Goal: Book appointment/travel/reservation

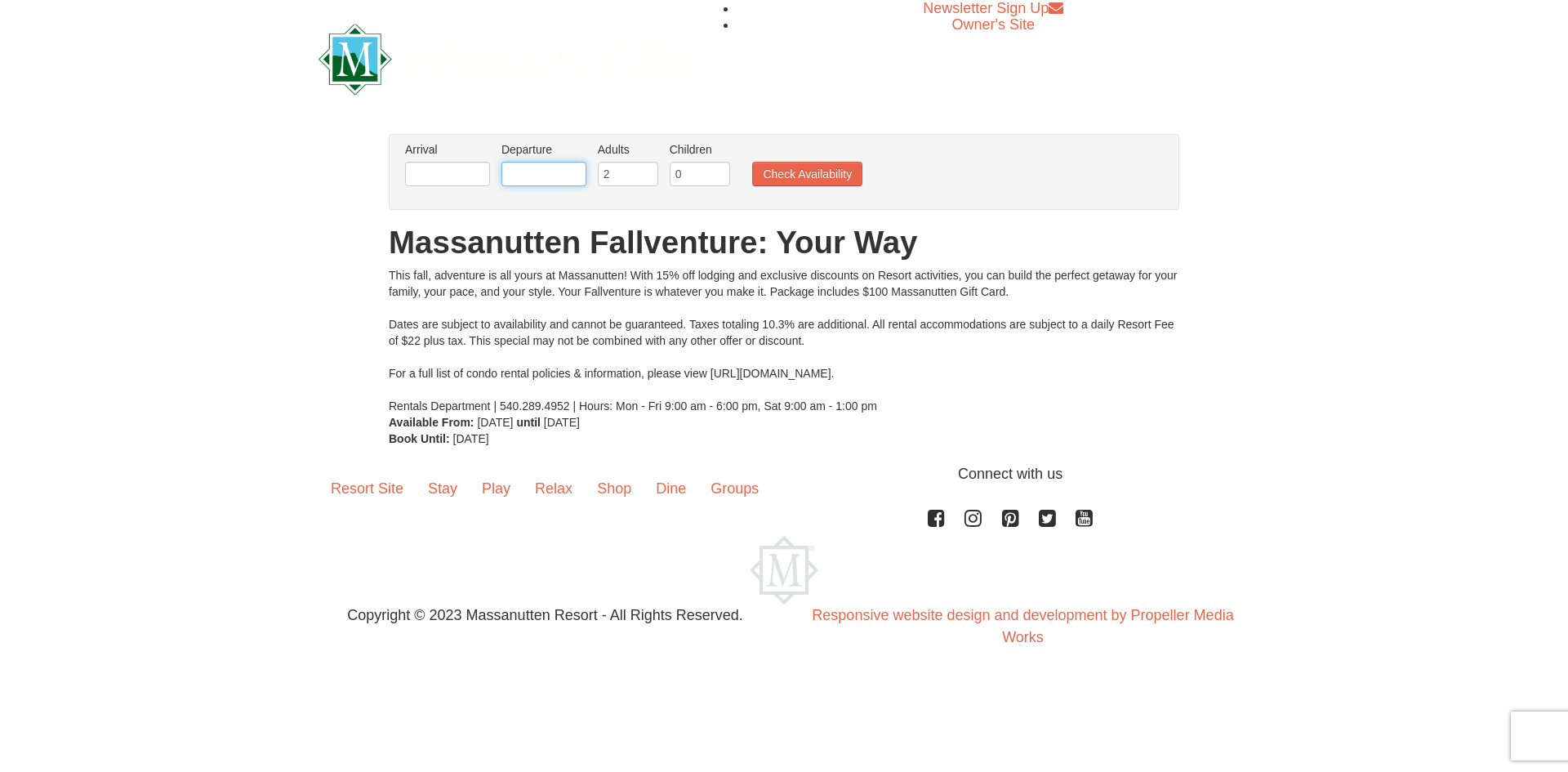
click at [529, 178] on input "text" at bounding box center [544, 174] width 85 height 25
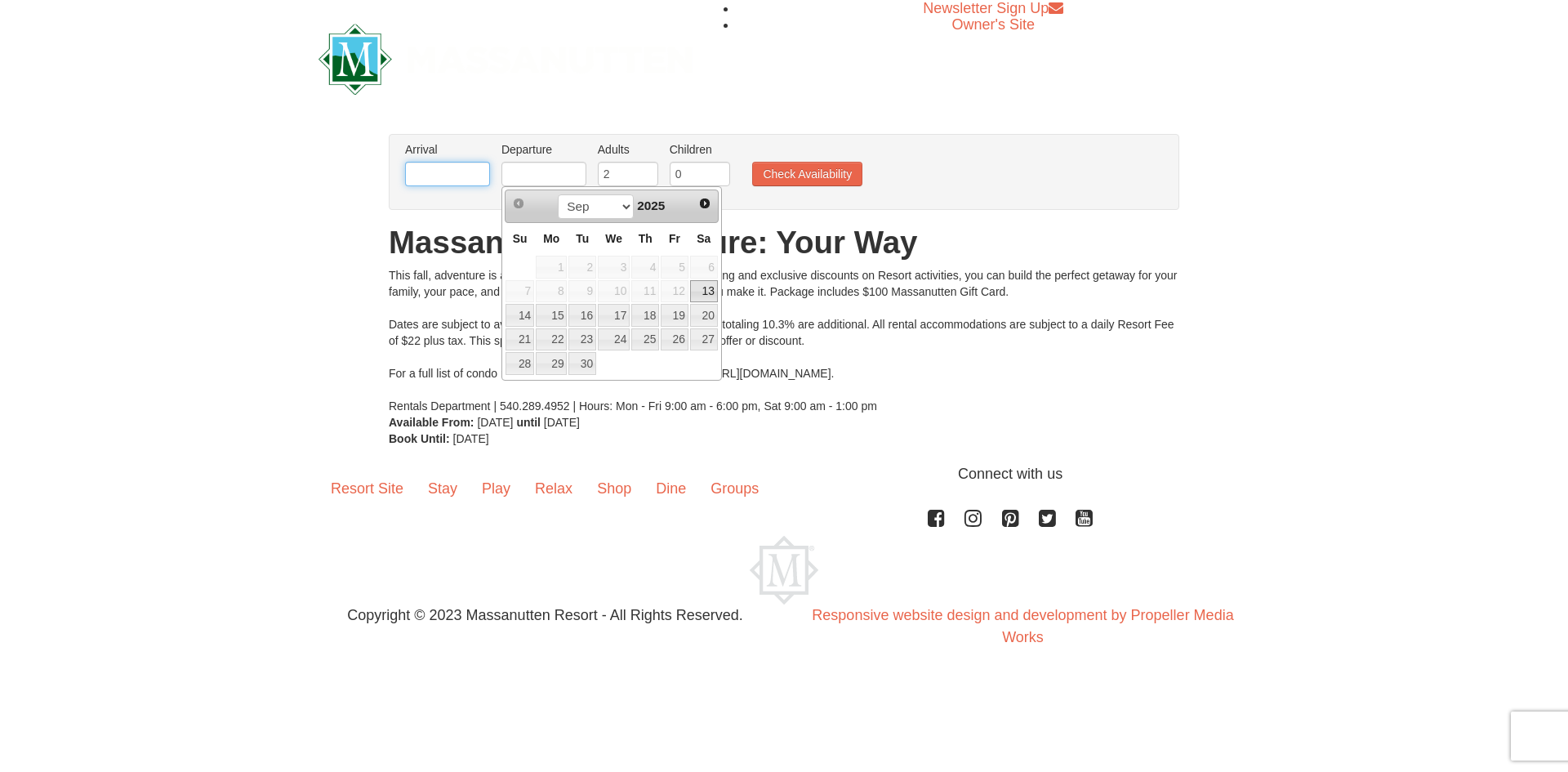
click at [457, 171] on input "text" at bounding box center [447, 174] width 85 height 25
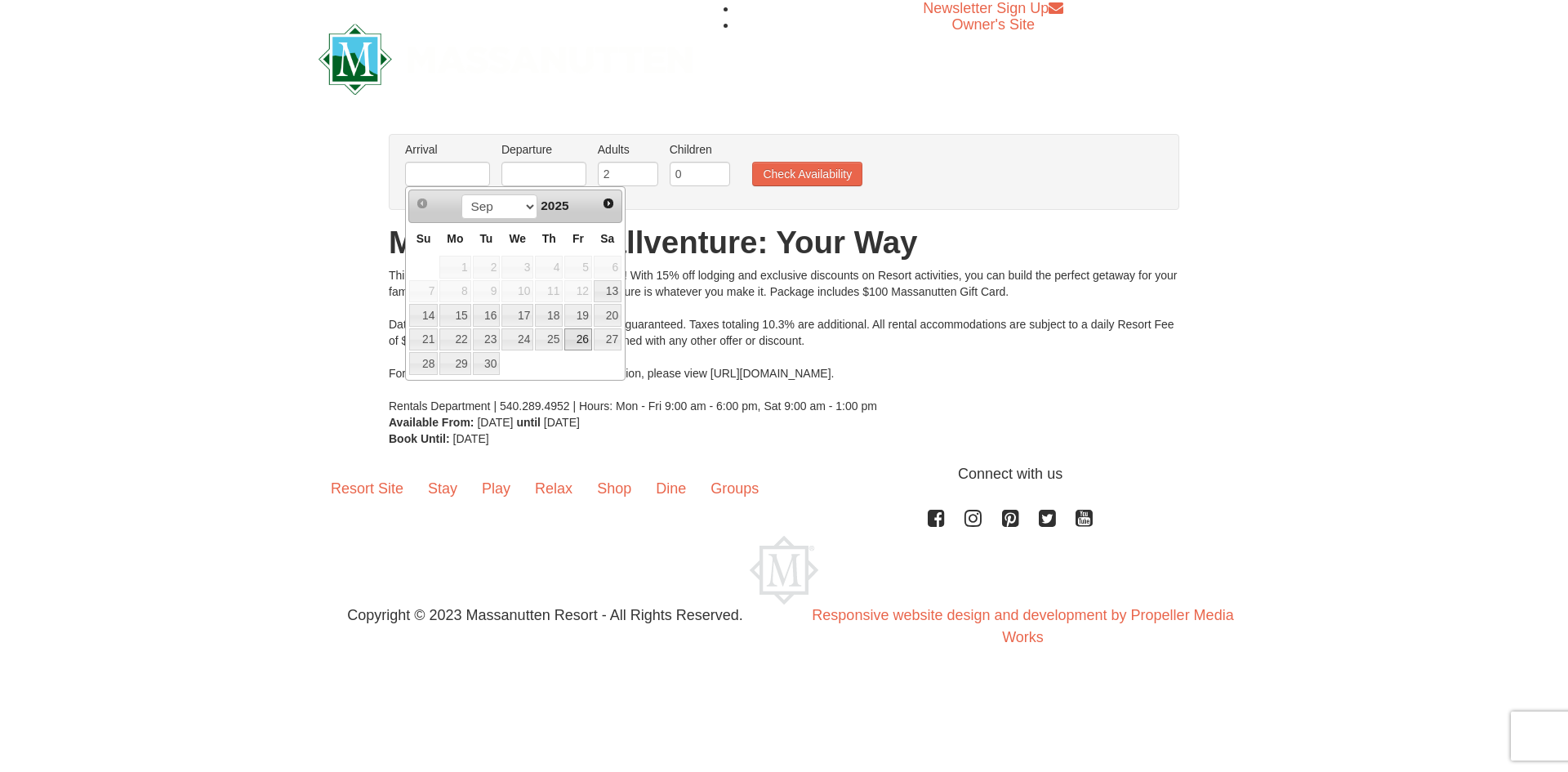
click at [577, 343] on link "26" at bounding box center [579, 340] width 28 height 23
type input "[DATE]"
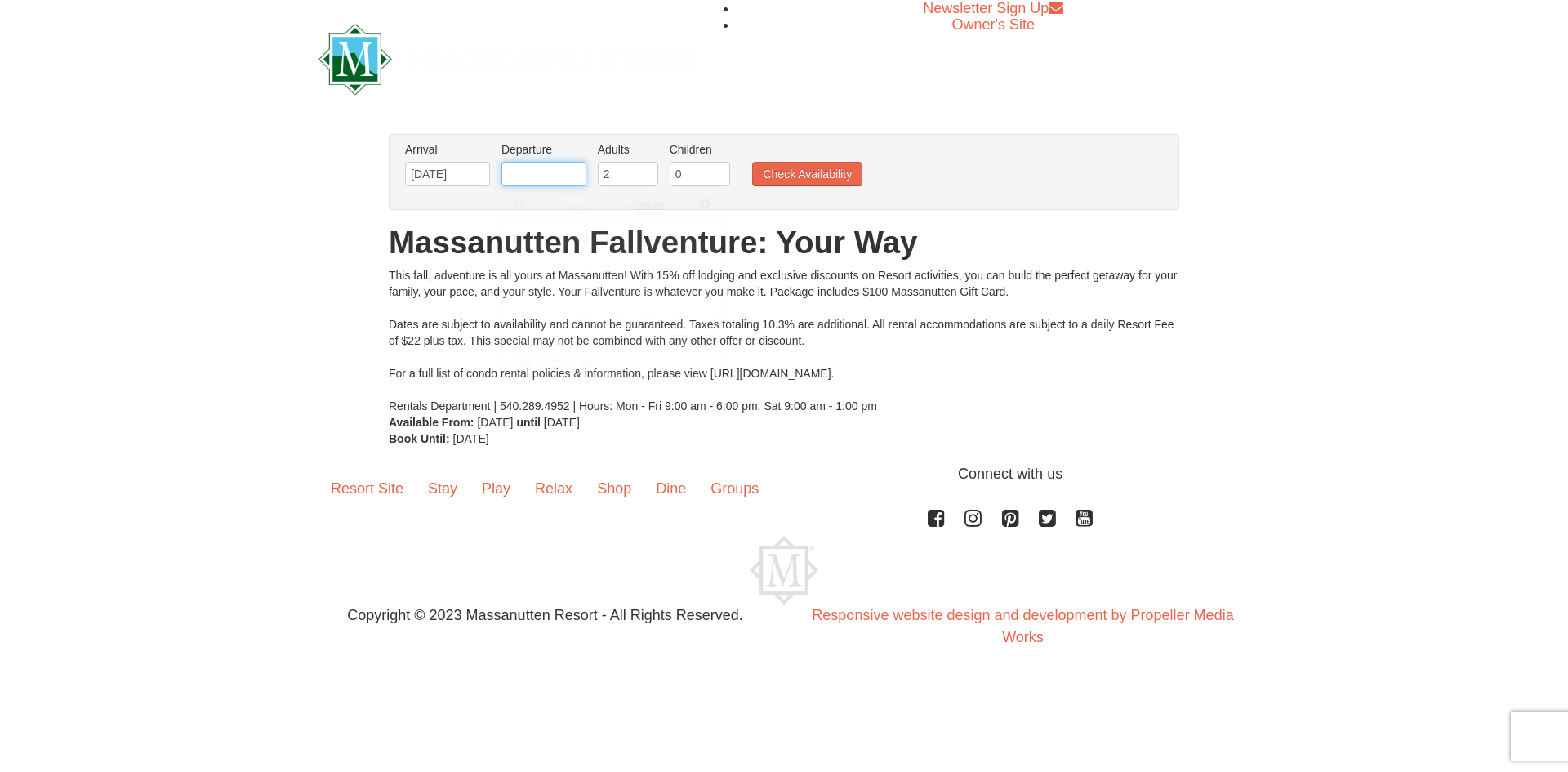
drag, startPoint x: 523, startPoint y: 181, endPoint x: 522, endPoint y: 202, distance: 21.0
click at [523, 181] on input "text" at bounding box center [544, 174] width 85 height 25
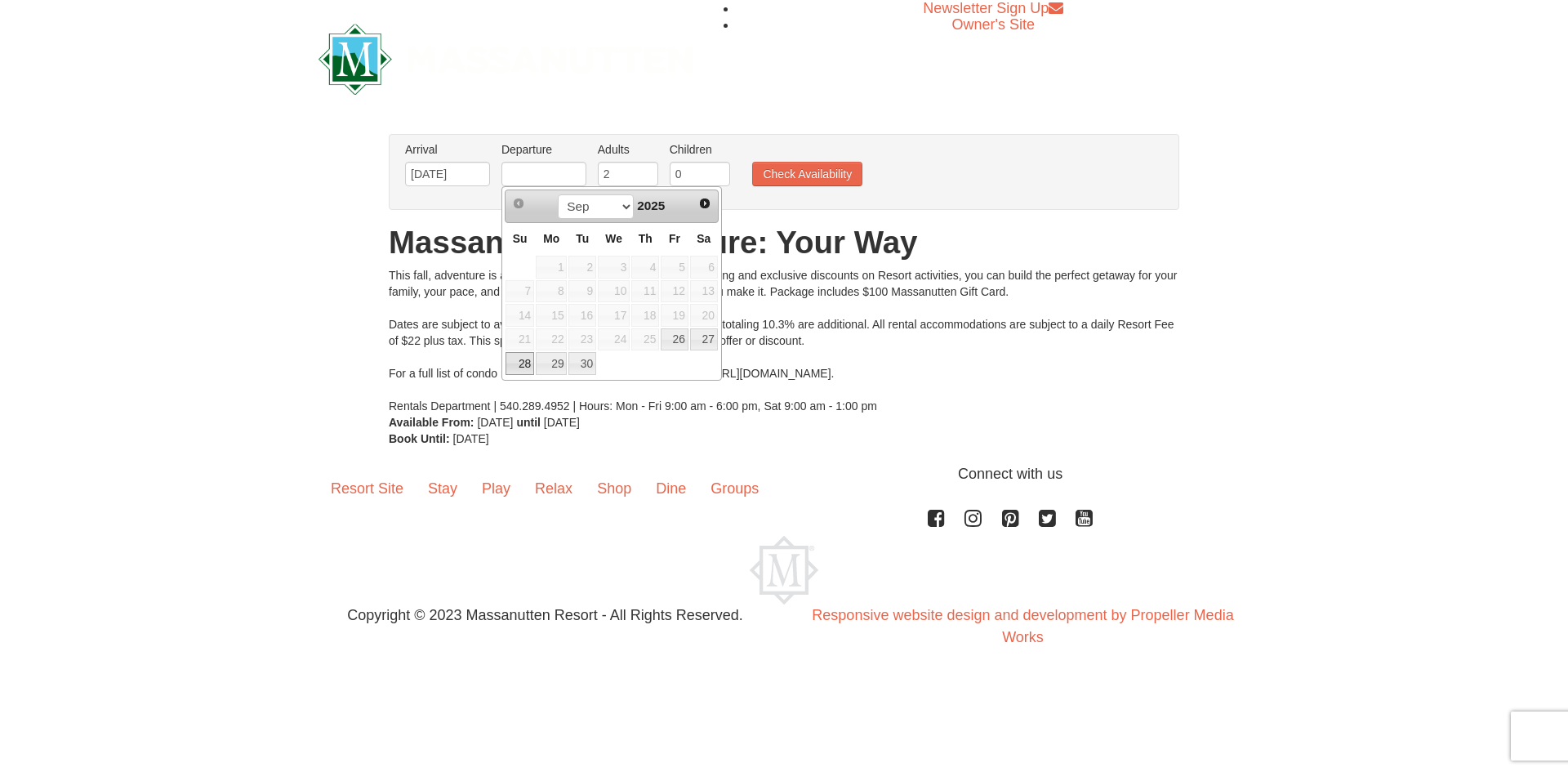
click at [518, 367] on link "28" at bounding box center [520, 364] width 29 height 23
type input "[DATE]"
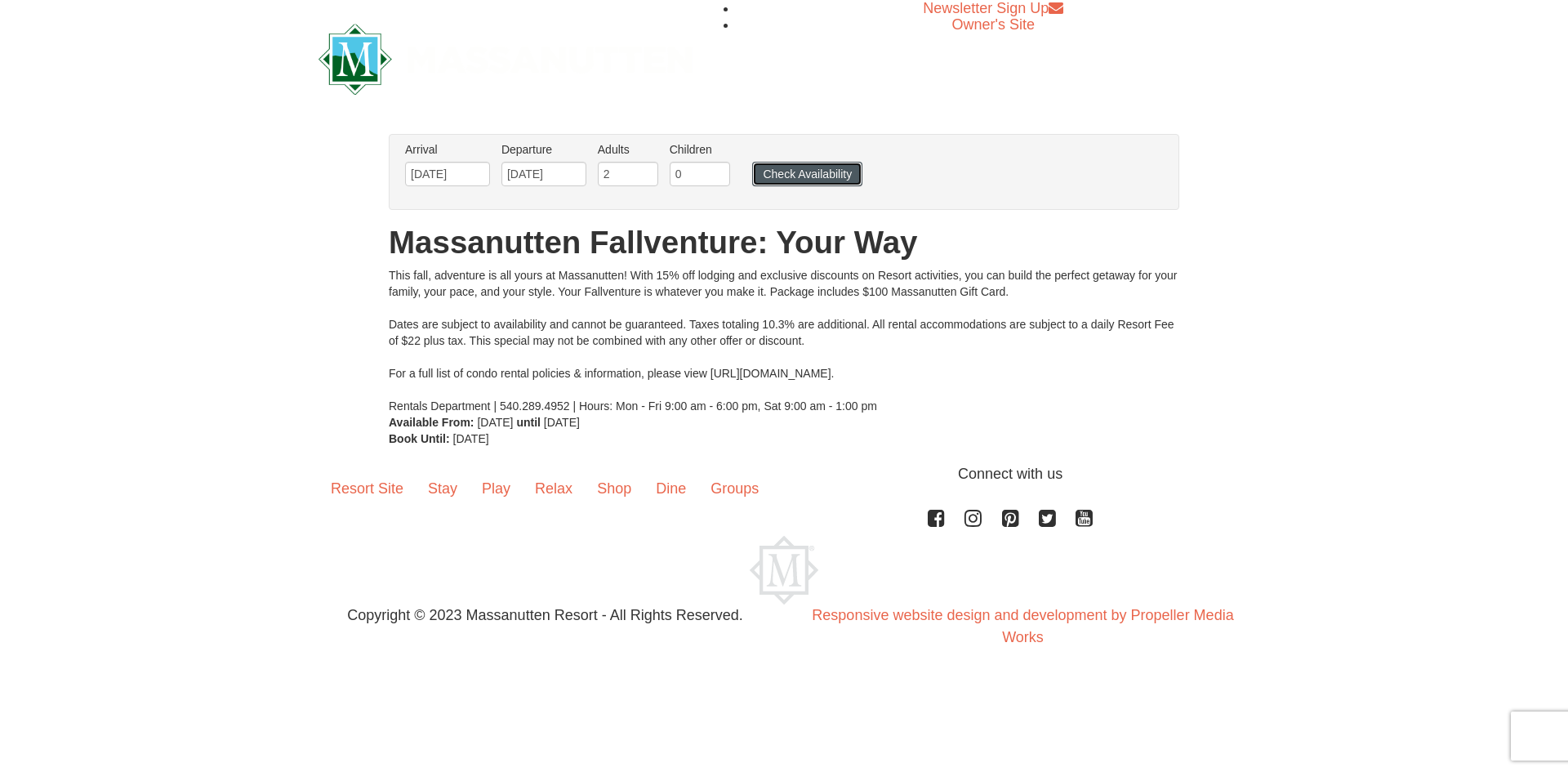
drag, startPoint x: 788, startPoint y: 170, endPoint x: 781, endPoint y: 171, distance: 7.1
click at [789, 170] on button "Check Availability" at bounding box center [807, 174] width 110 height 25
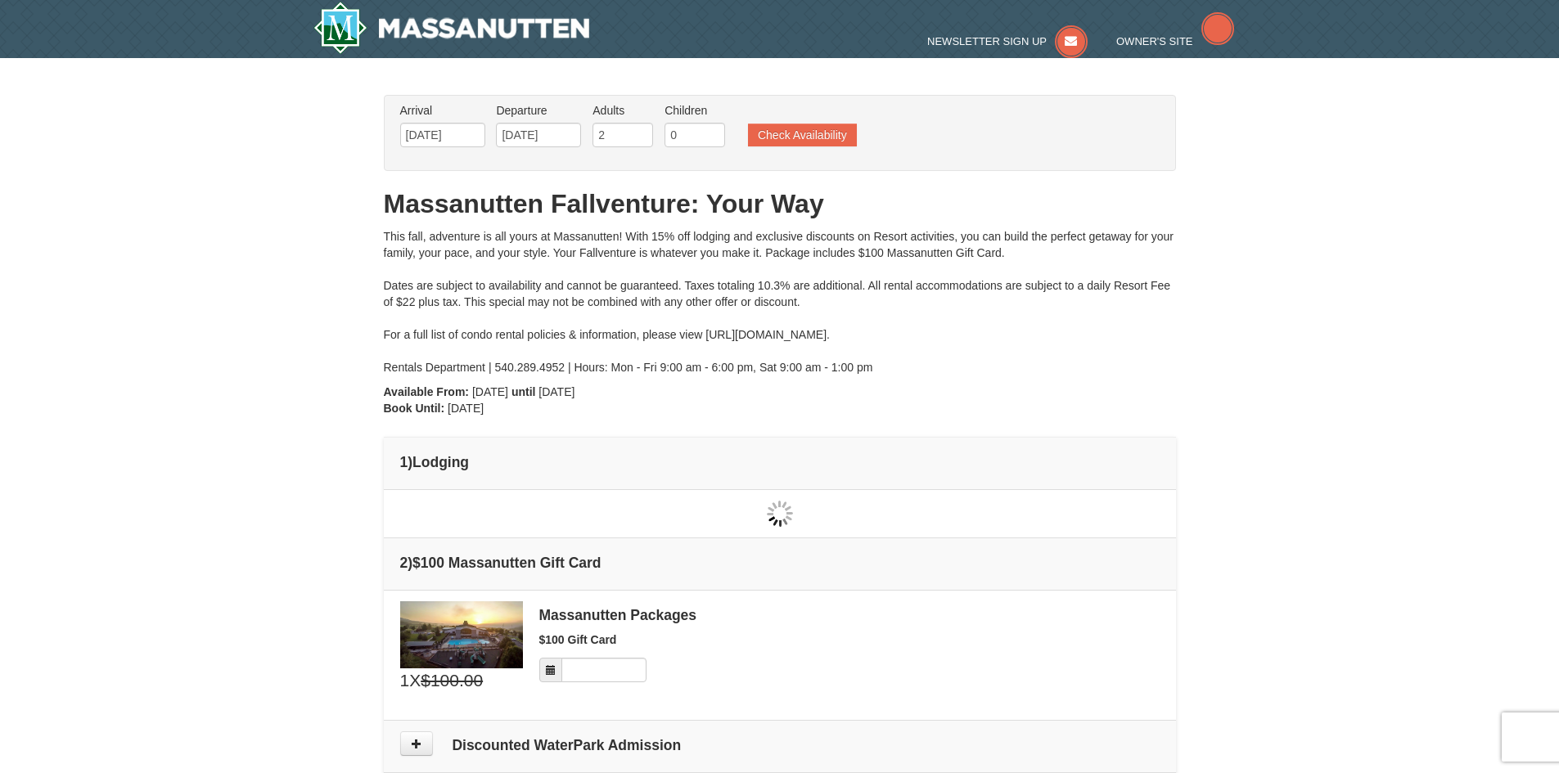
type input "[DATE]"
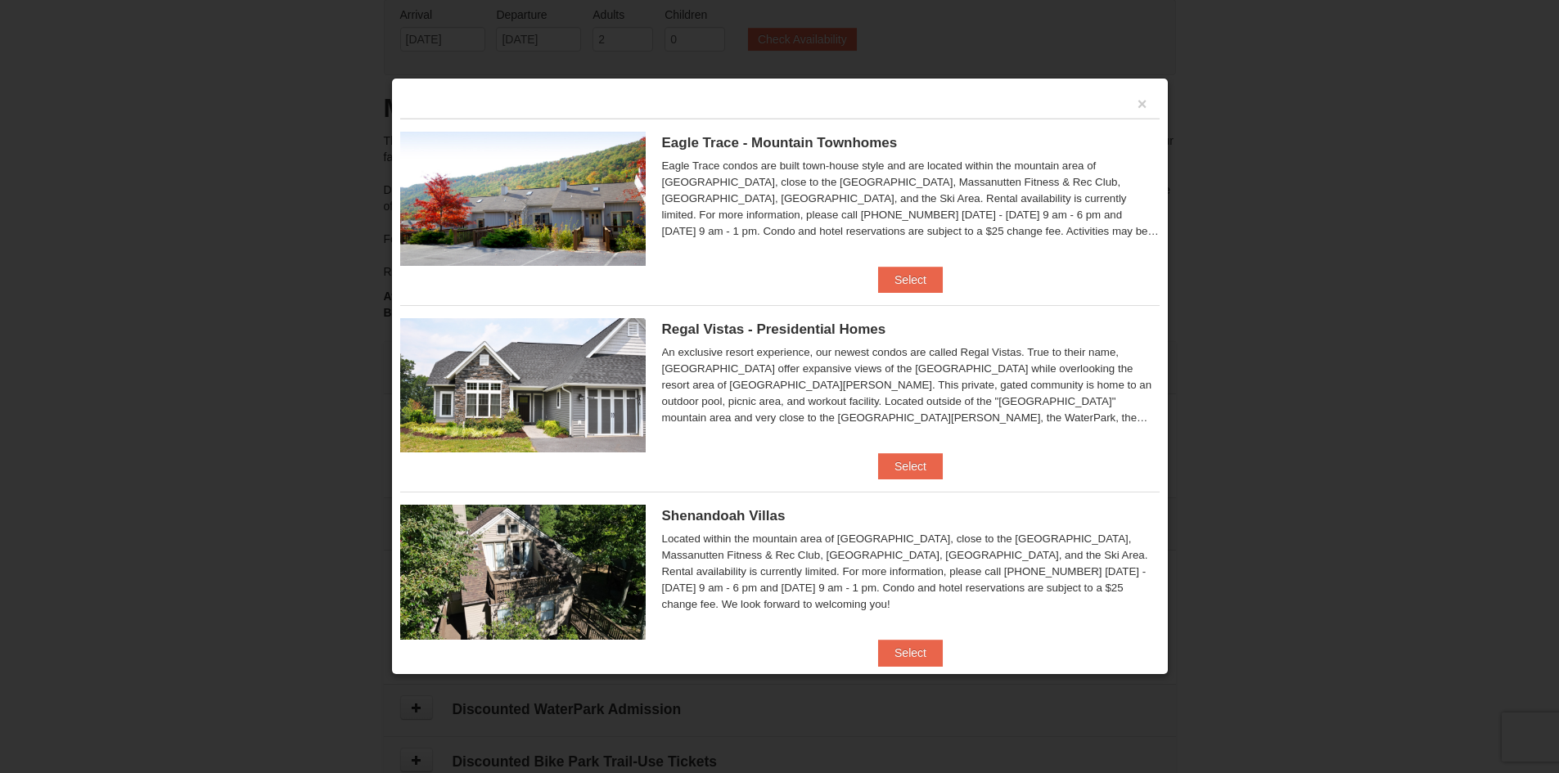
click at [299, 217] on div at bounding box center [779, 386] width 1559 height 773
click at [1138, 99] on button "×" at bounding box center [1143, 104] width 10 height 16
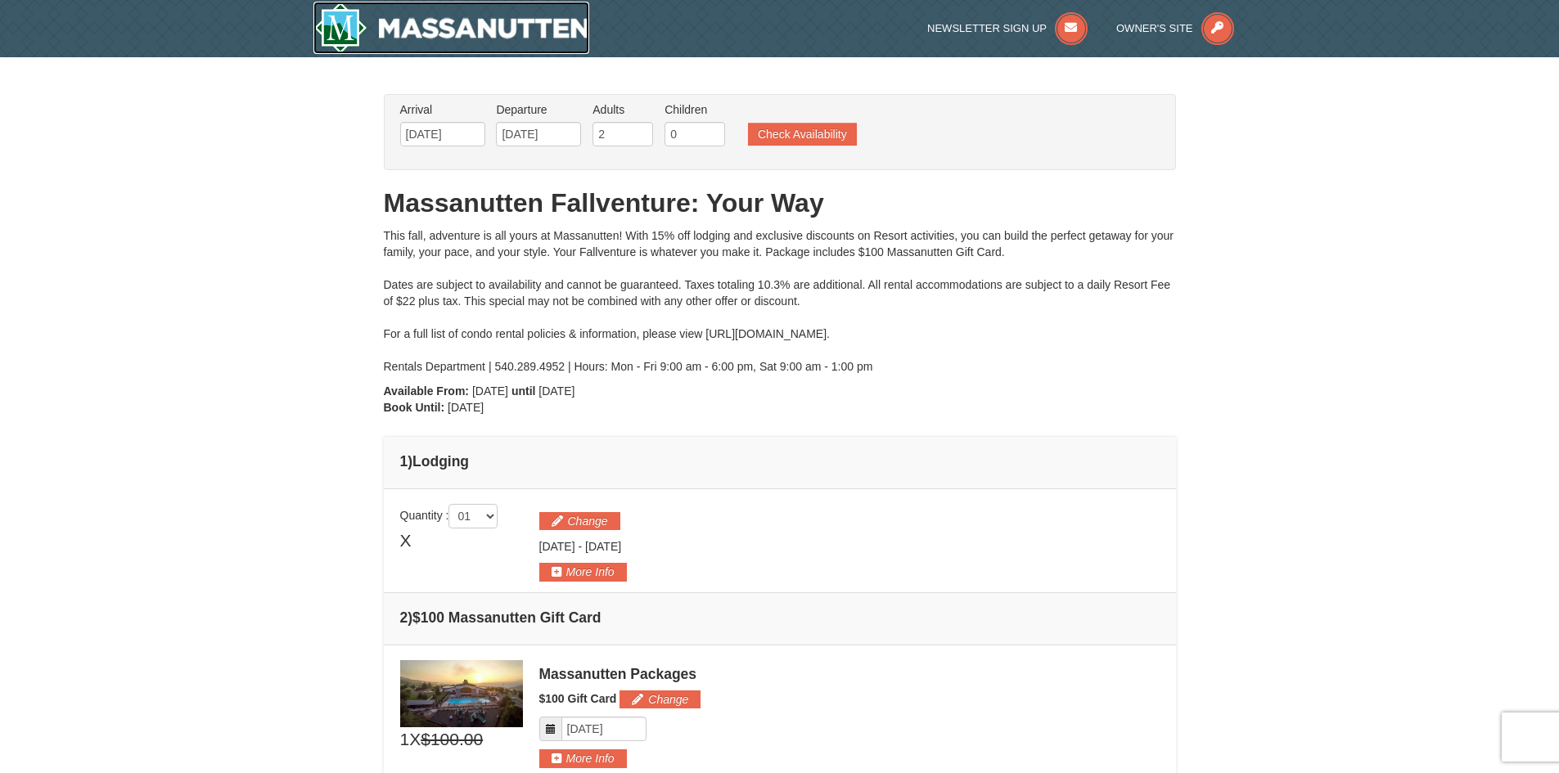
click at [368, 28] on img at bounding box center [451, 28] width 277 height 52
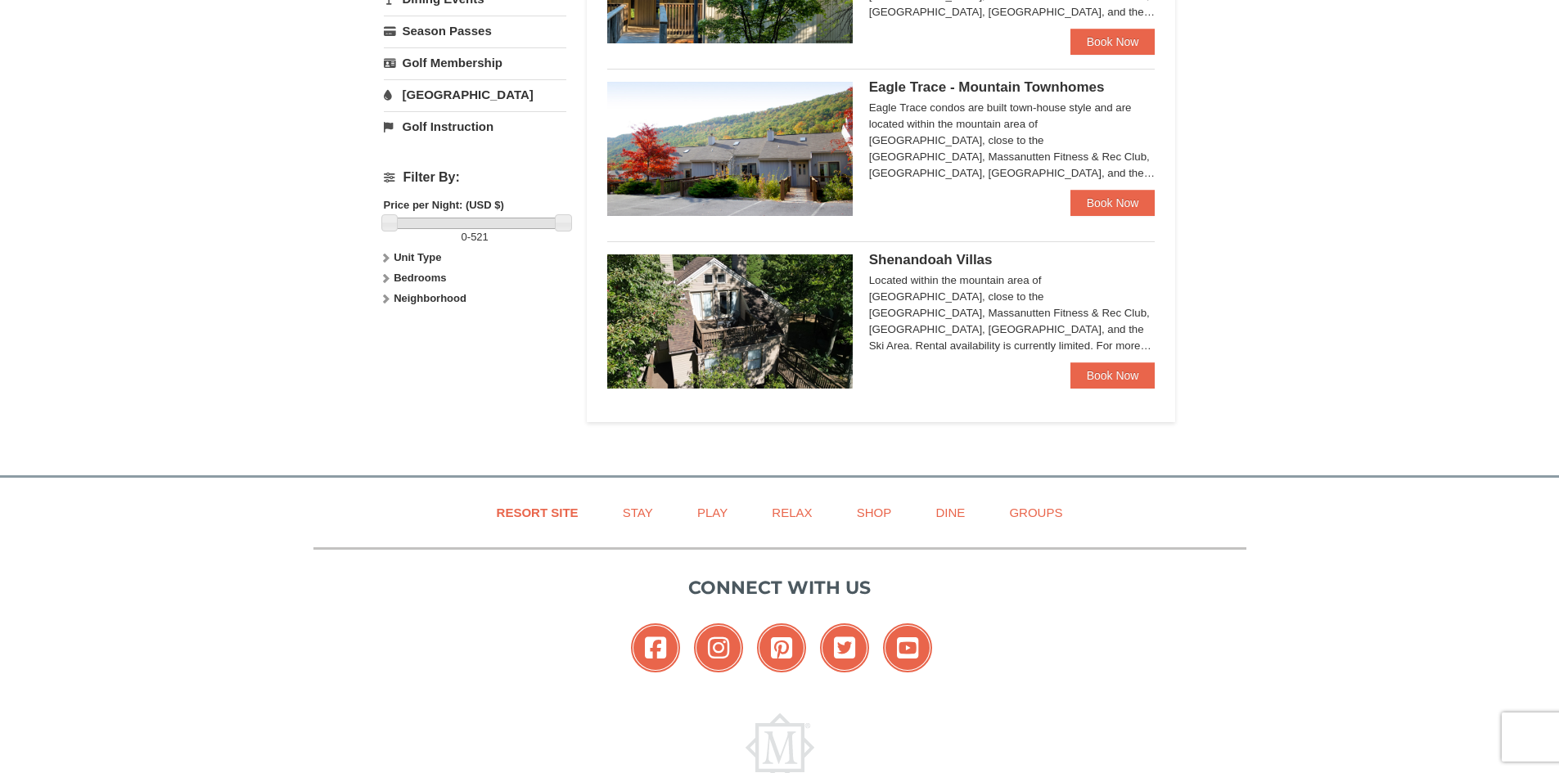
scroll to position [655, 0]
